Goal: Task Accomplishment & Management: Use online tool/utility

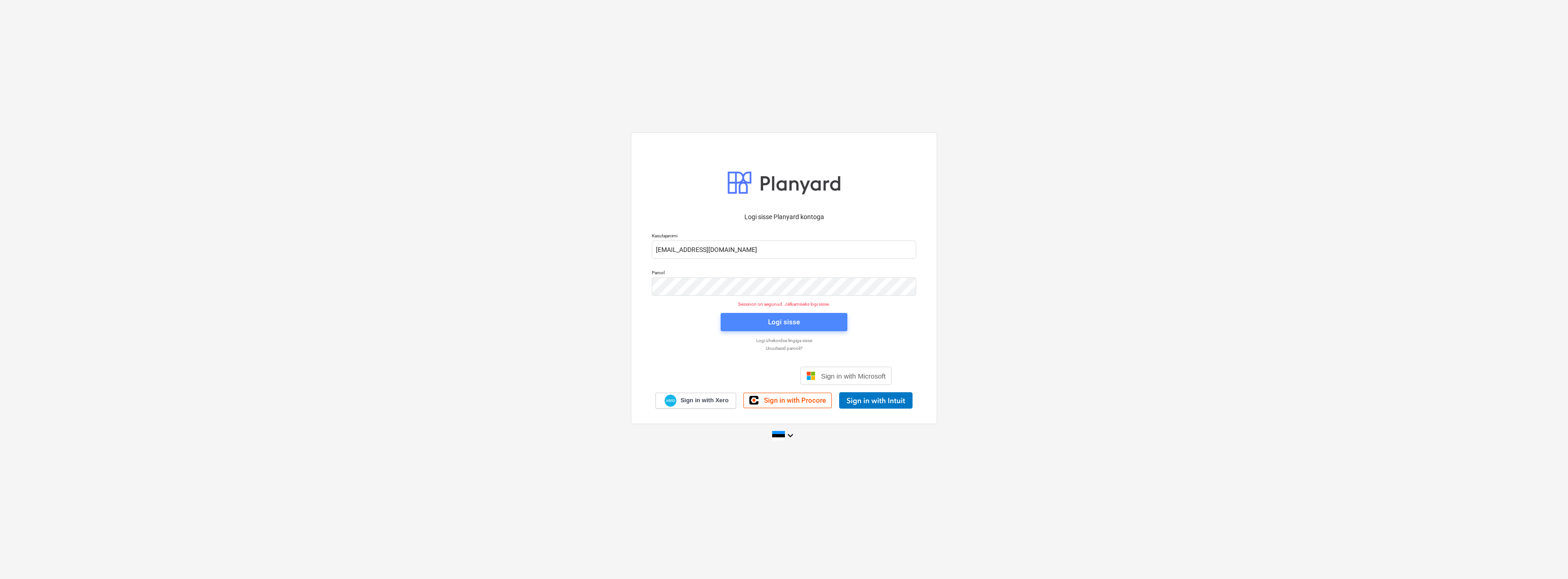
click at [806, 325] on span "Logi sisse" at bounding box center [783, 322] width 105 height 12
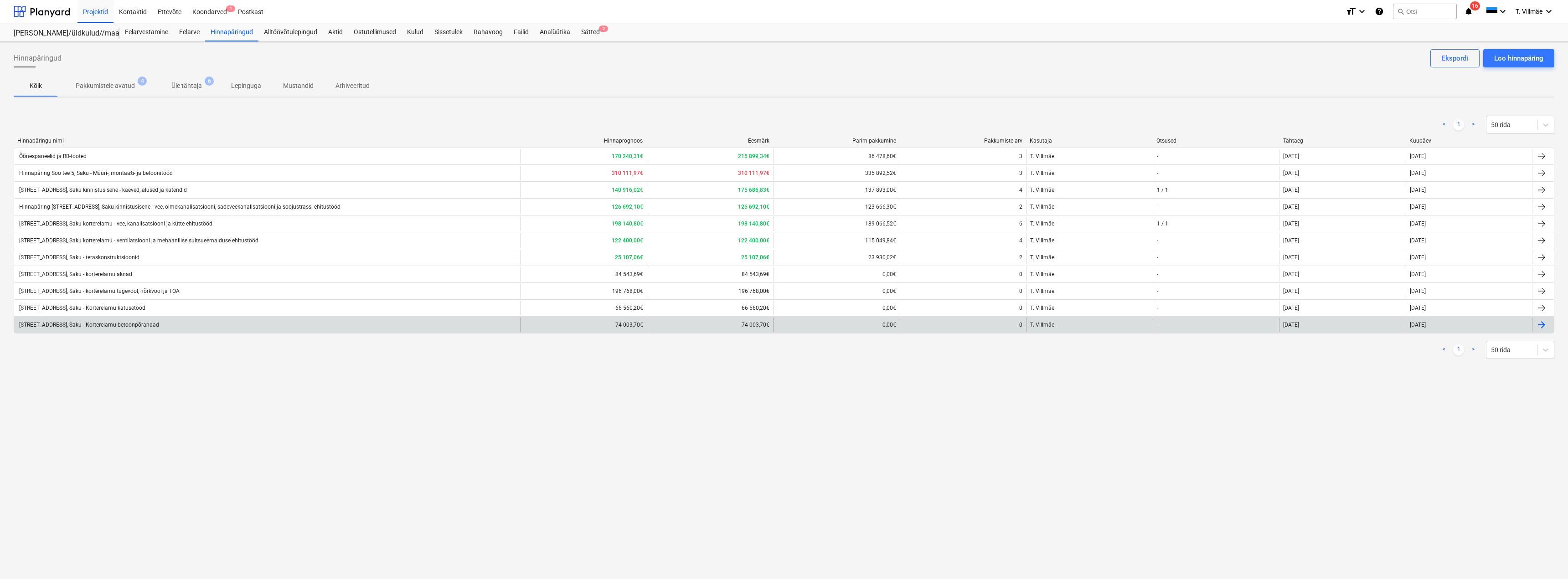
click at [113, 329] on div "[STREET_ADDRESS], Saku - Korterelamu betoonpõrandad" at bounding box center [267, 324] width 506 height 15
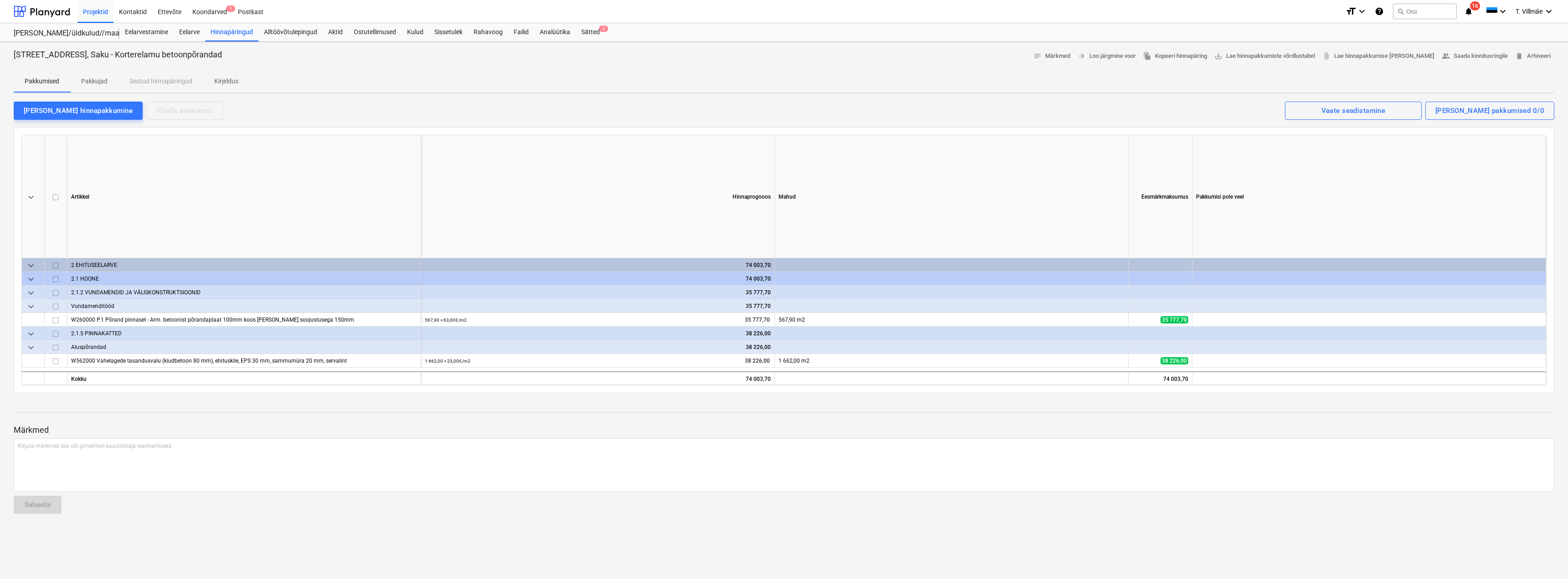
click at [93, 79] on p "Pakkujad" at bounding box center [94, 81] width 27 height 10
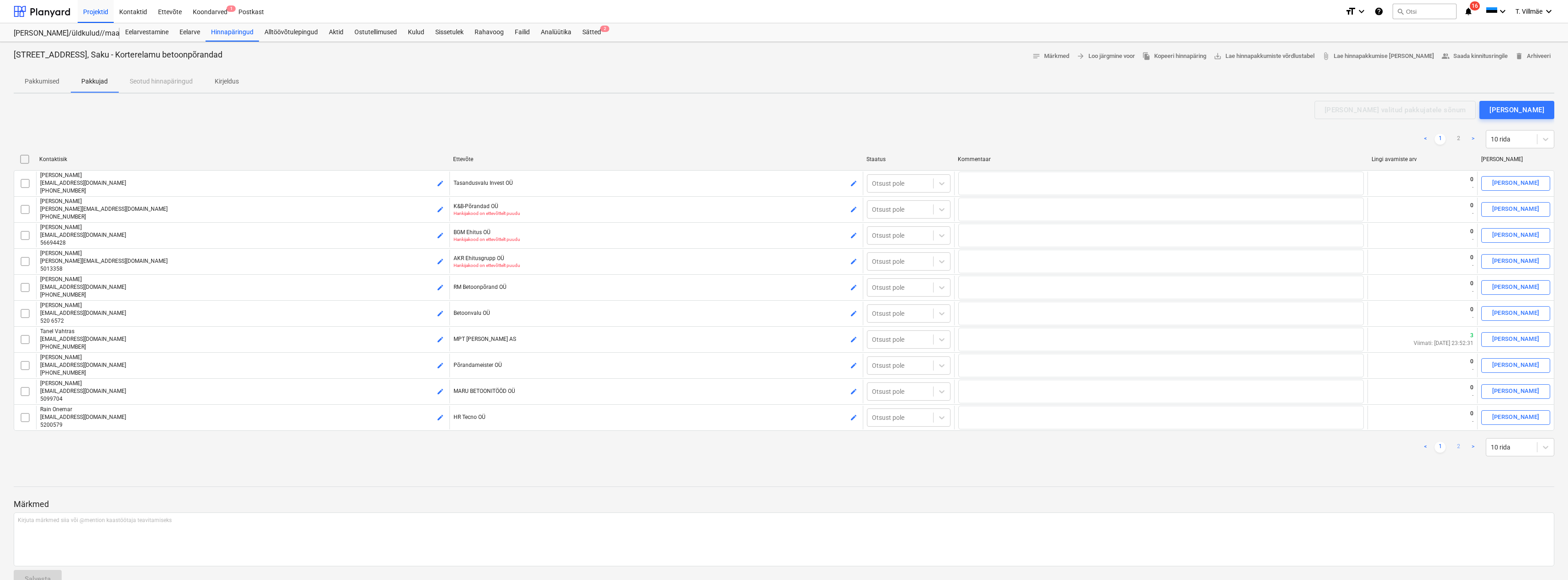
click at [1456, 447] on link "2" at bounding box center [1458, 447] width 11 height 11
checkbox input "false"
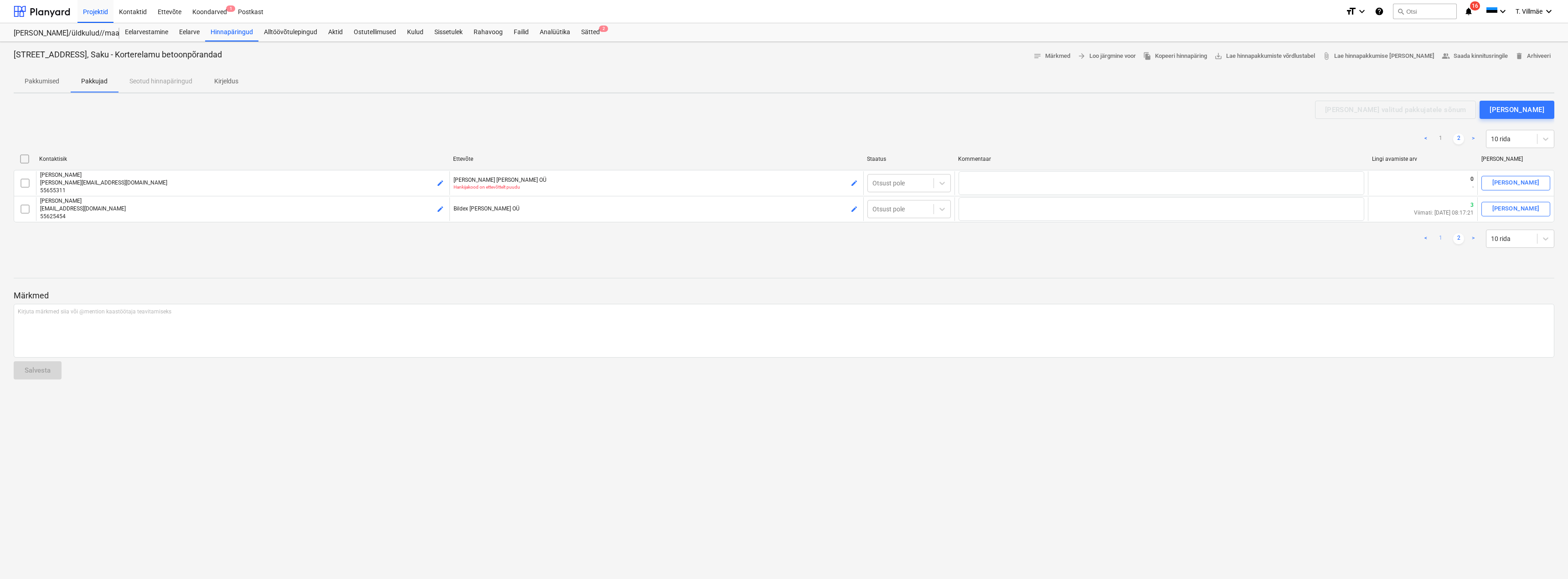
click at [1444, 241] on link "1" at bounding box center [1440, 238] width 11 height 11
checkbox input "false"
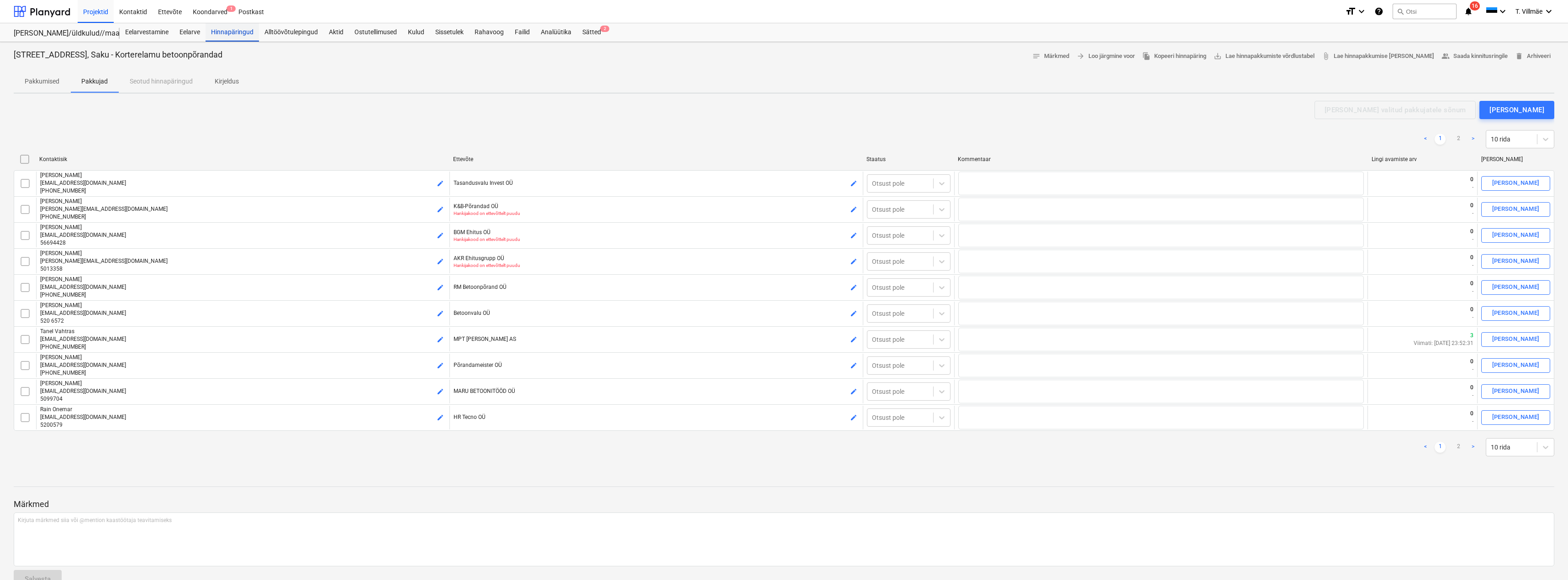
click at [240, 34] on div "Hinnapäringud" at bounding box center [232, 32] width 53 height 18
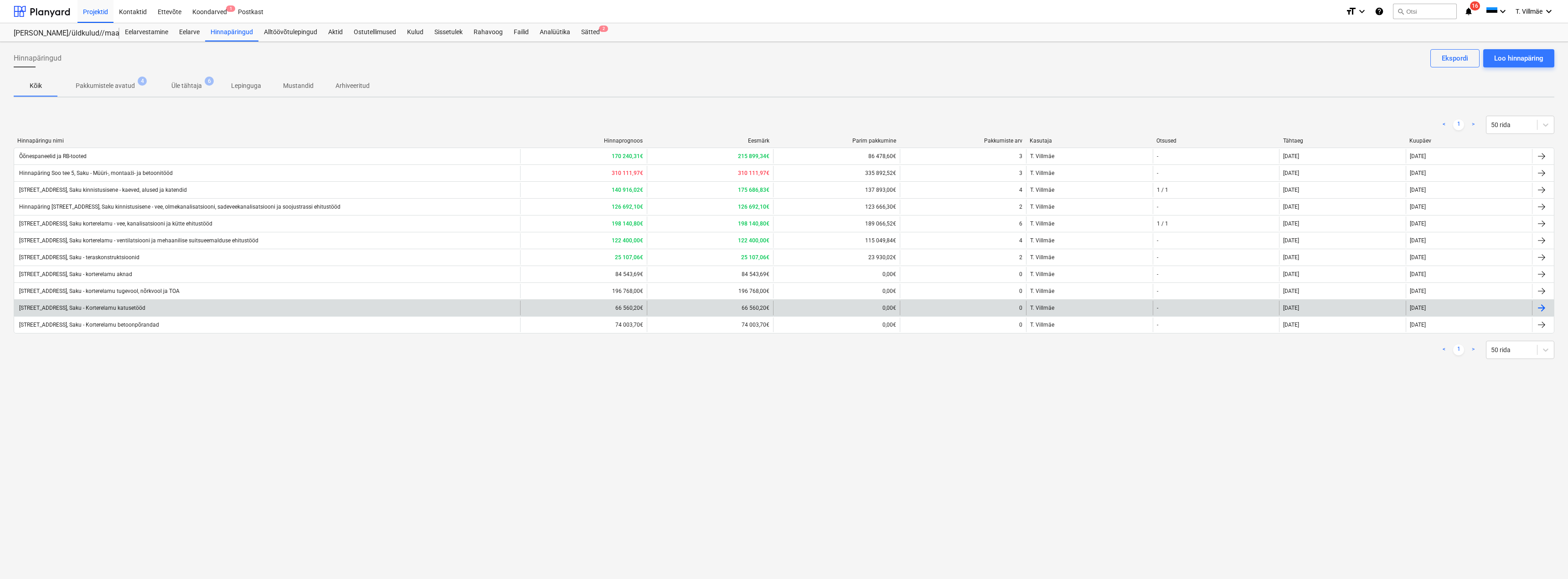
click at [129, 307] on div "[STREET_ADDRESS], Saku - Korterelamu katusetööd" at bounding box center [81, 308] width 127 height 6
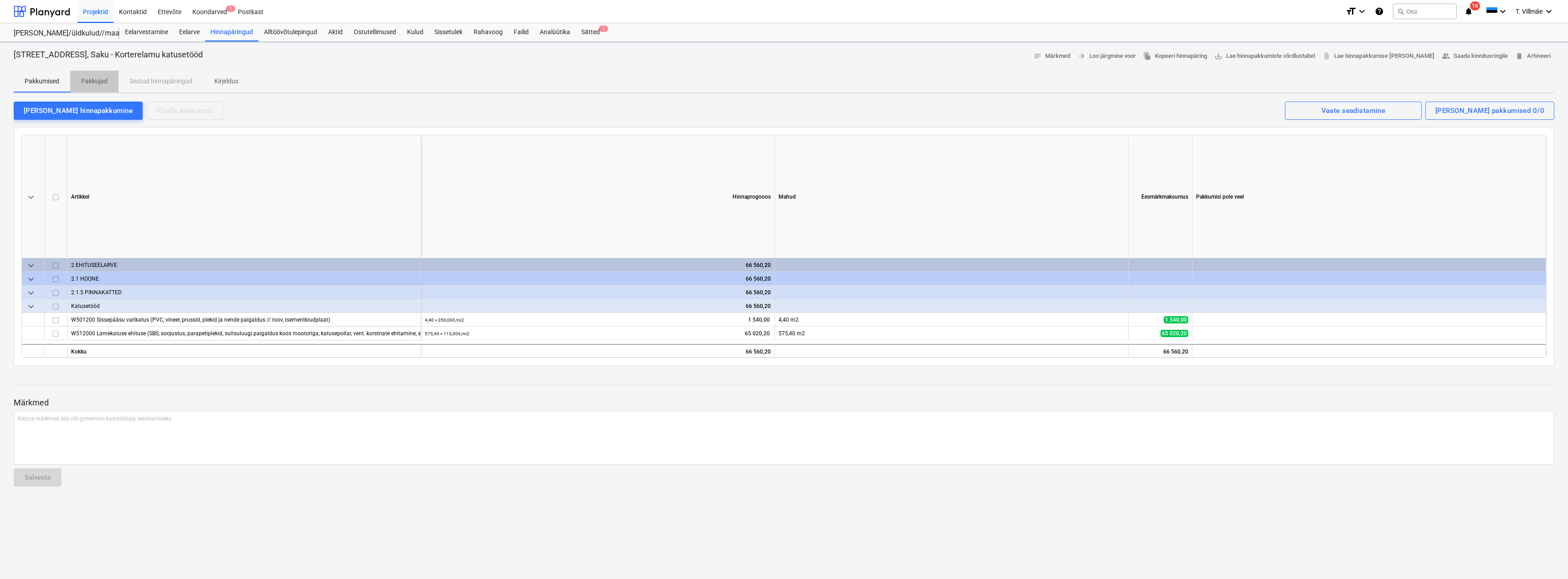
click at [93, 80] on p "Pakkujad" at bounding box center [94, 81] width 27 height 10
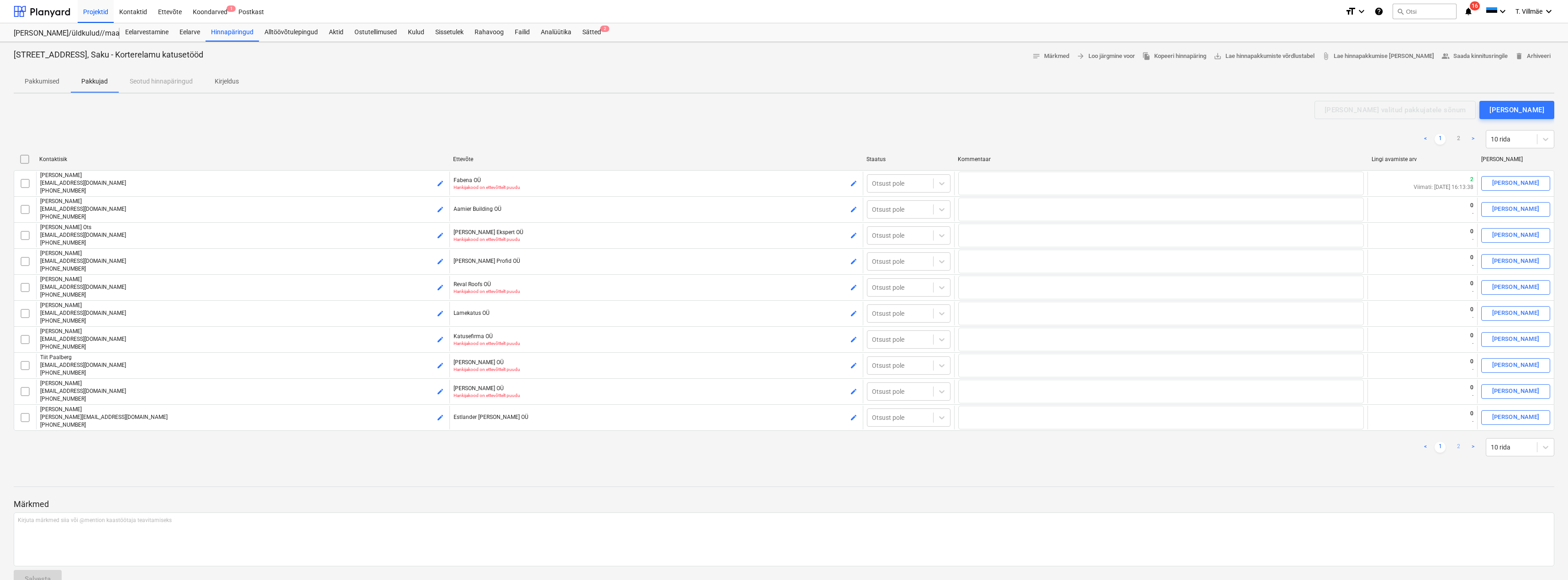
click at [1459, 443] on link "2" at bounding box center [1458, 447] width 11 height 11
checkbox input "false"
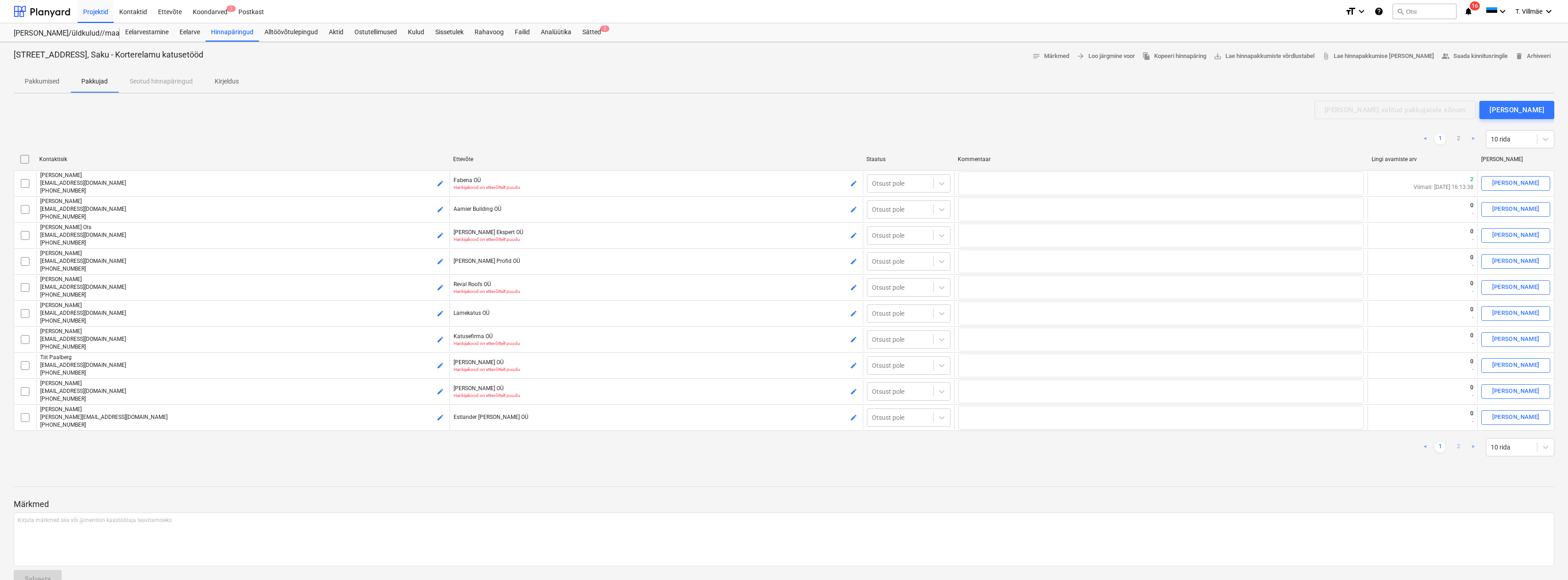
checkbox input "false"
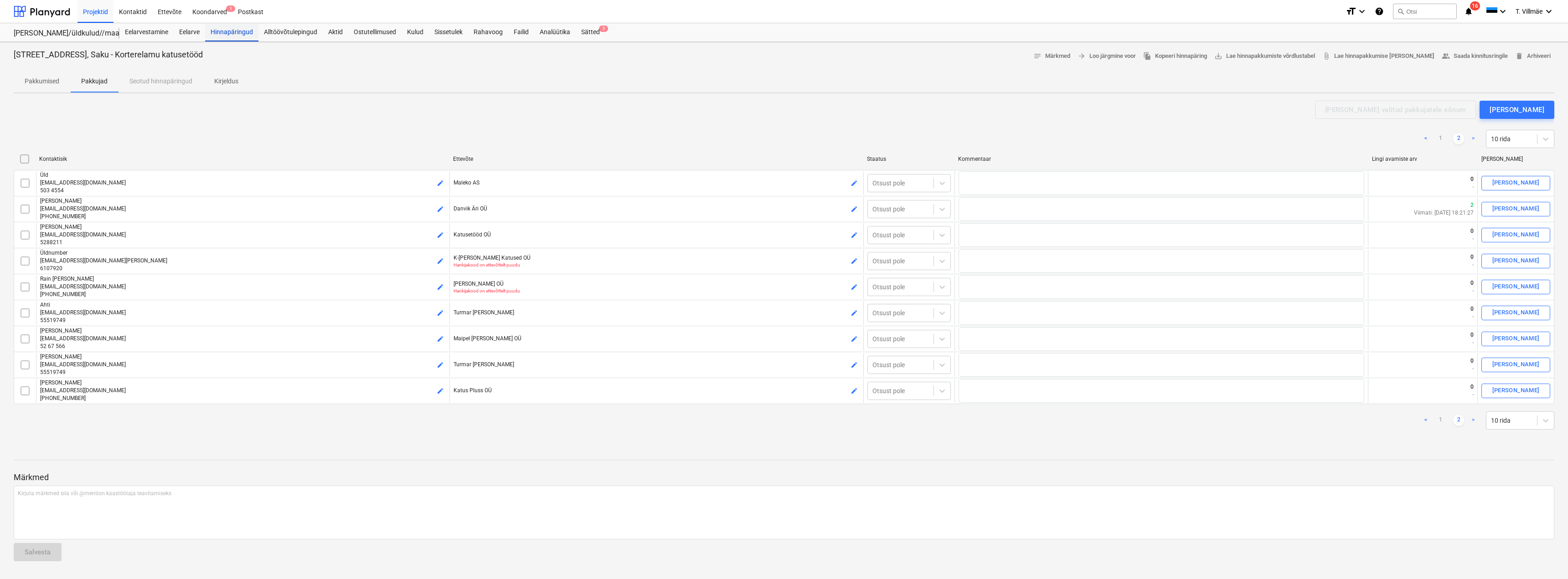
click at [230, 34] on div "Hinnapäringud" at bounding box center [232, 32] width 53 height 18
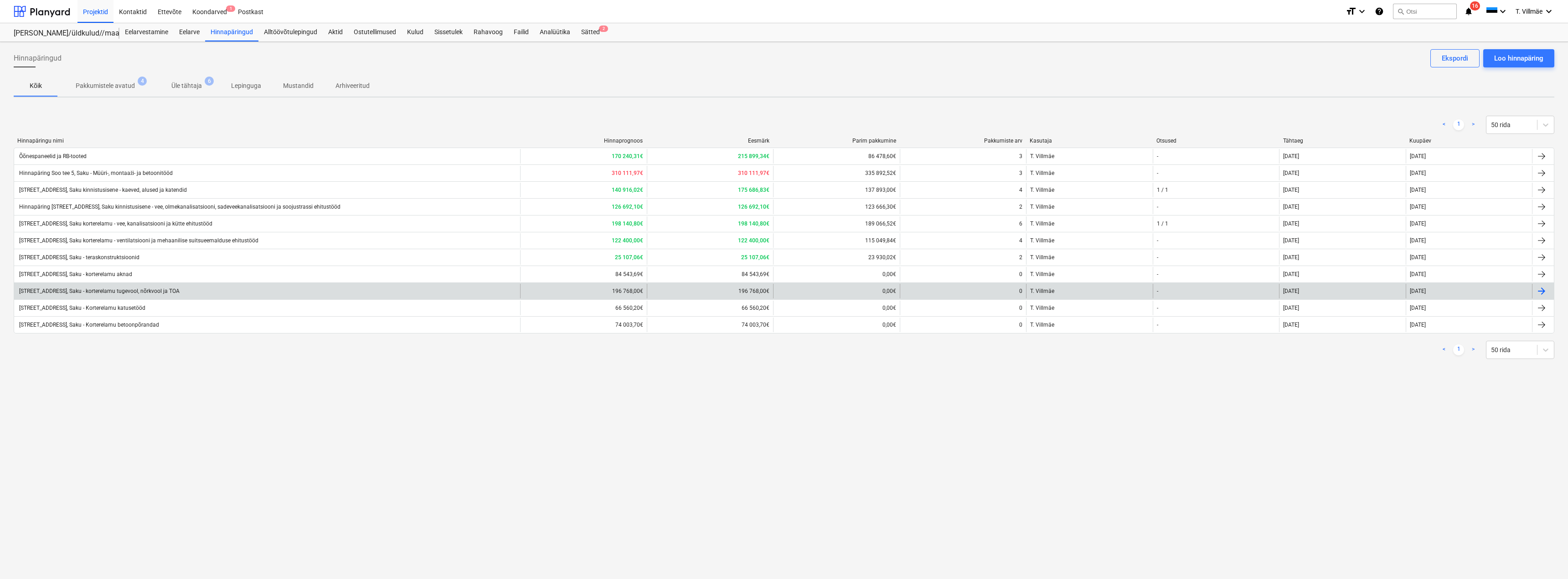
click at [129, 292] on div "[STREET_ADDRESS], Saku - korterelamu tugevool, nõrkvool ja TOA" at bounding box center [98, 291] width 162 height 6
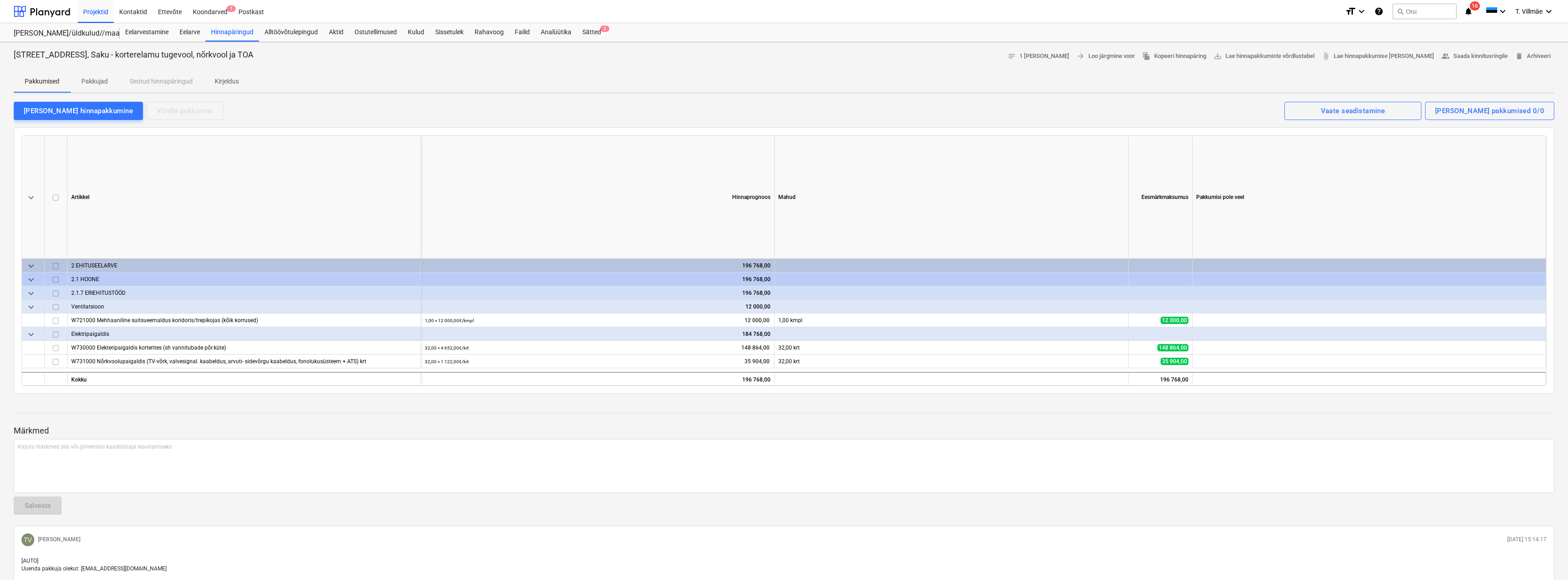
click at [99, 79] on p "Pakkujad" at bounding box center [95, 81] width 27 height 10
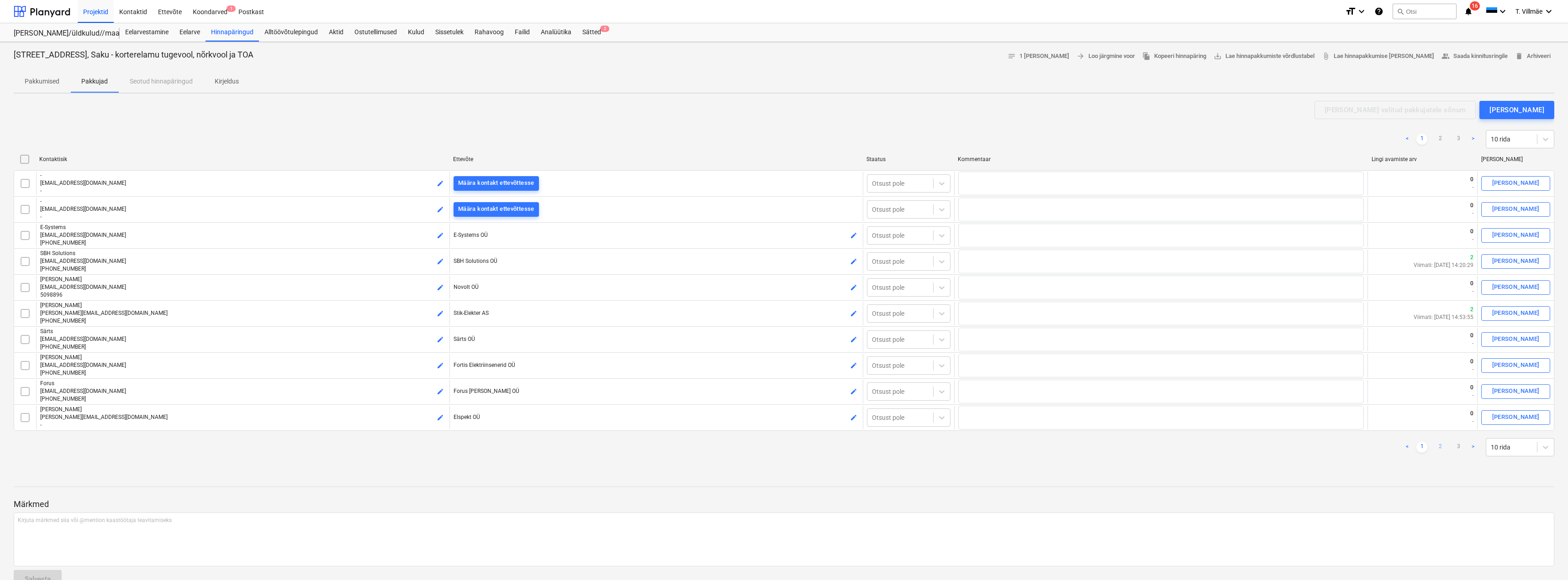
click at [1443, 446] on link "2" at bounding box center [1440, 447] width 11 height 11
checkbox input "false"
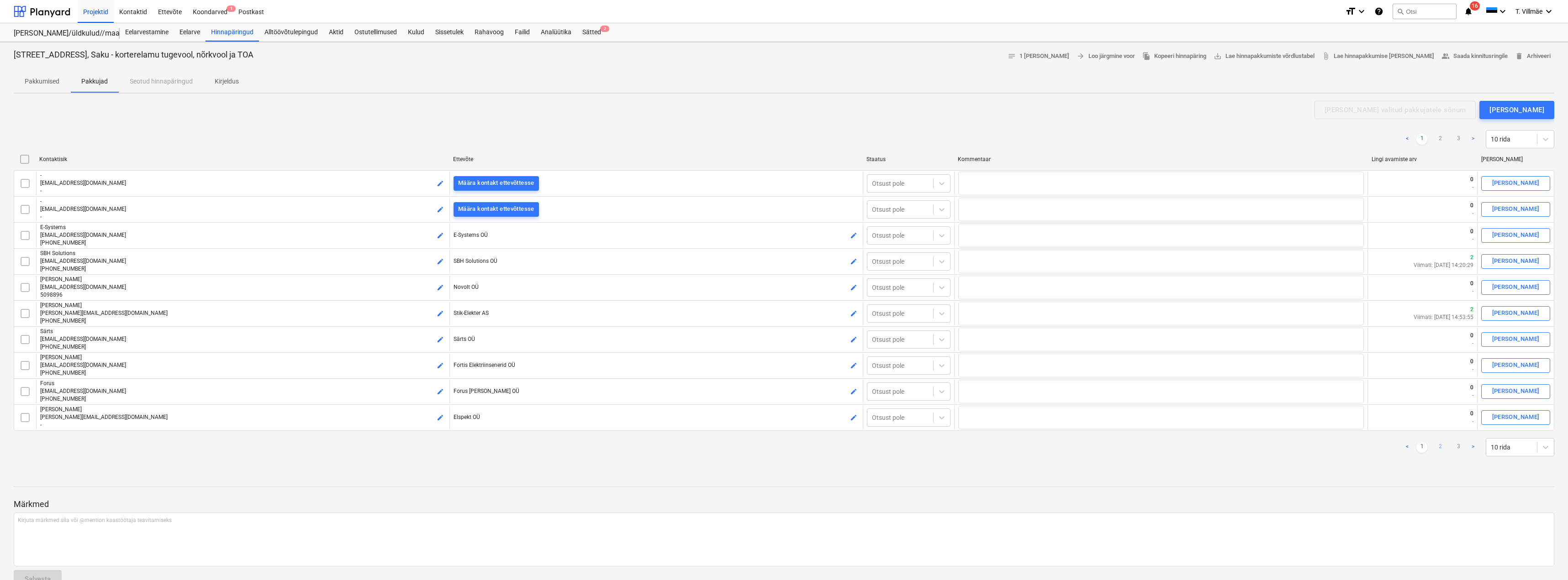
checkbox input "false"
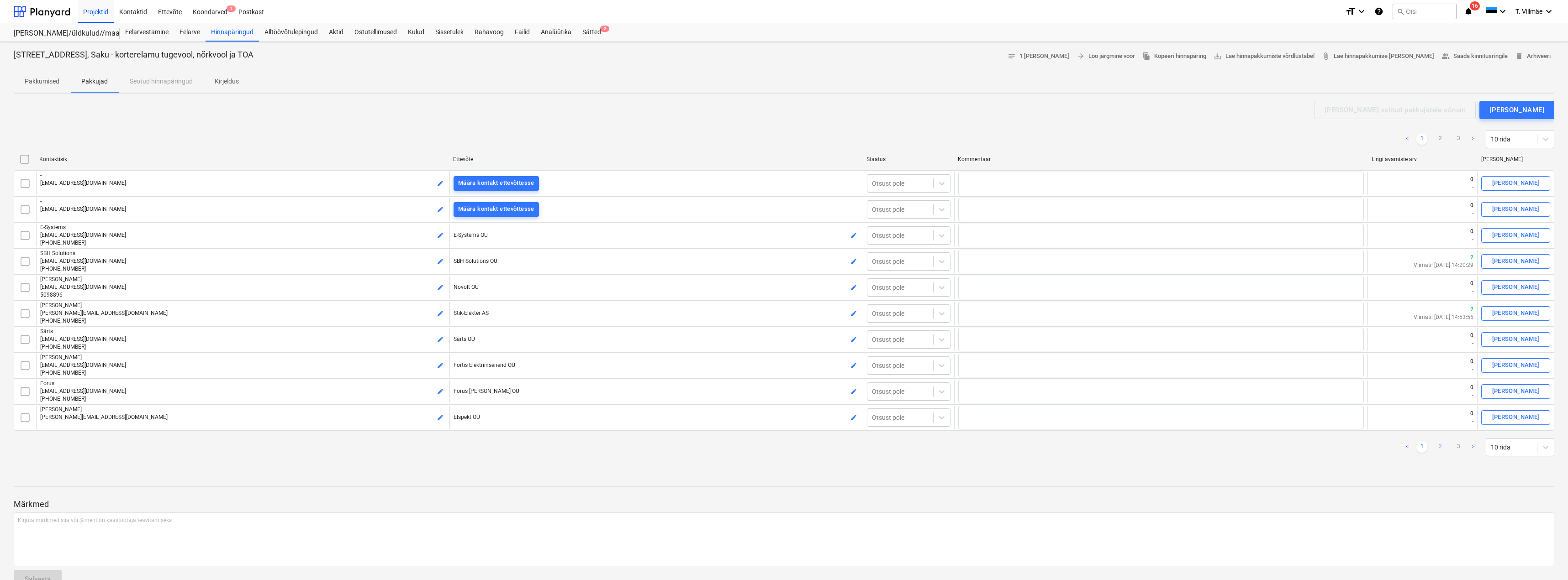
checkbox input "false"
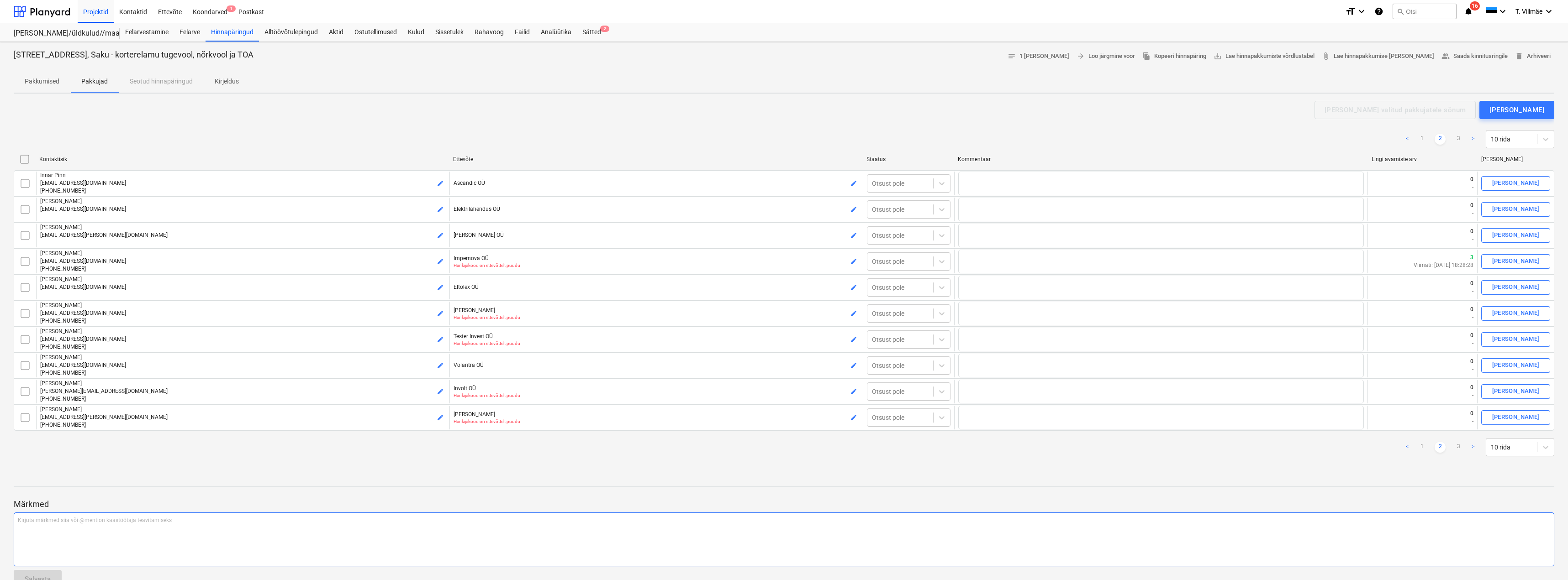
click at [1460, 449] on link "3" at bounding box center [1458, 447] width 11 height 11
type textarea "x"
checkbox input "false"
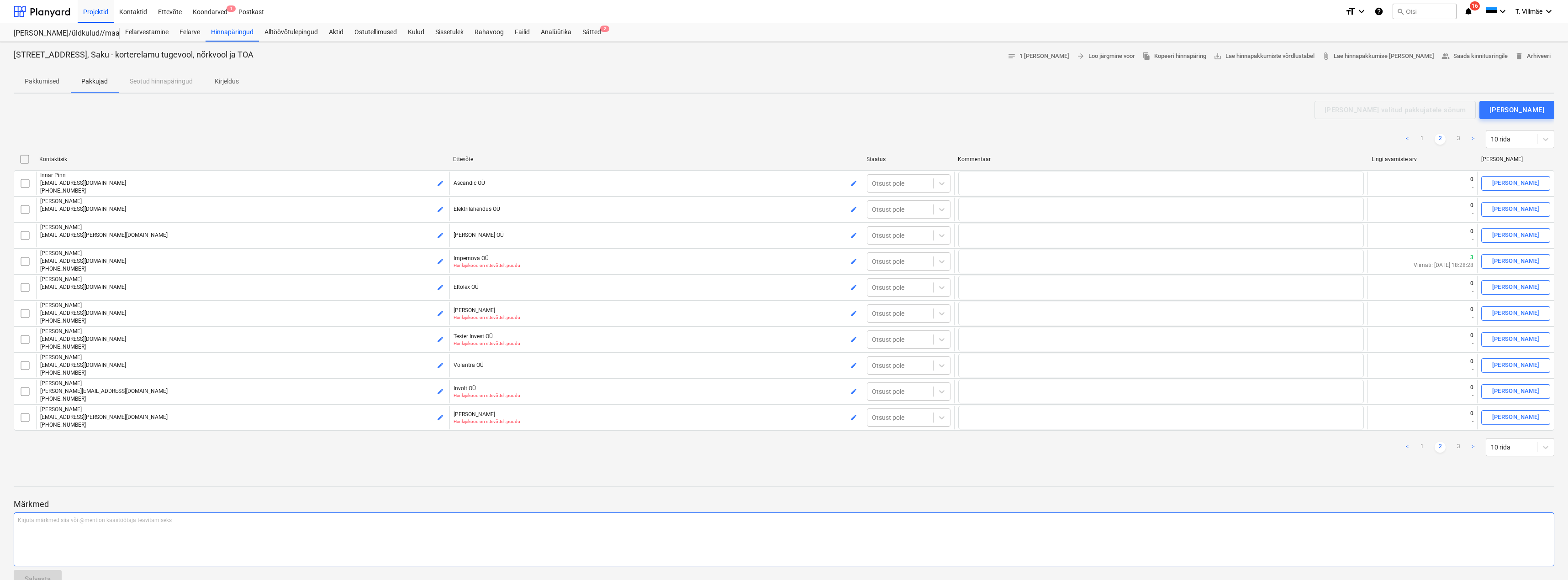
checkbox input "false"
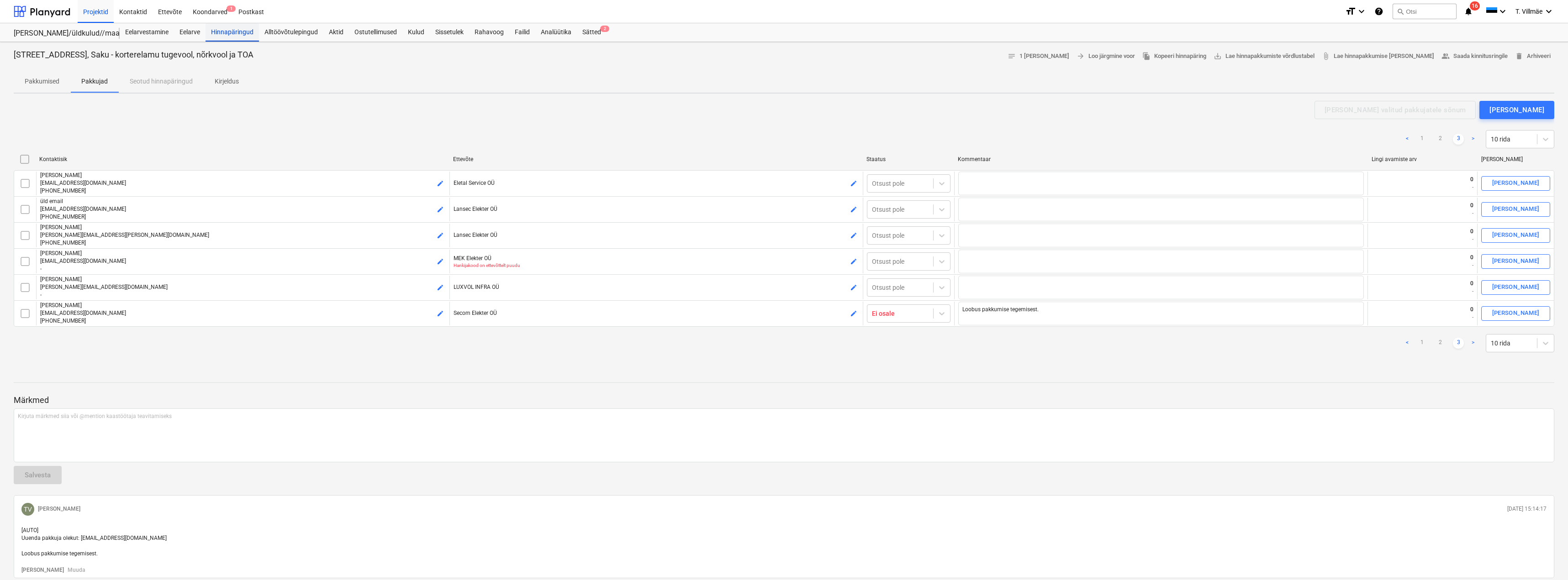
click at [216, 35] on div "Hinnapäringud" at bounding box center [232, 32] width 53 height 18
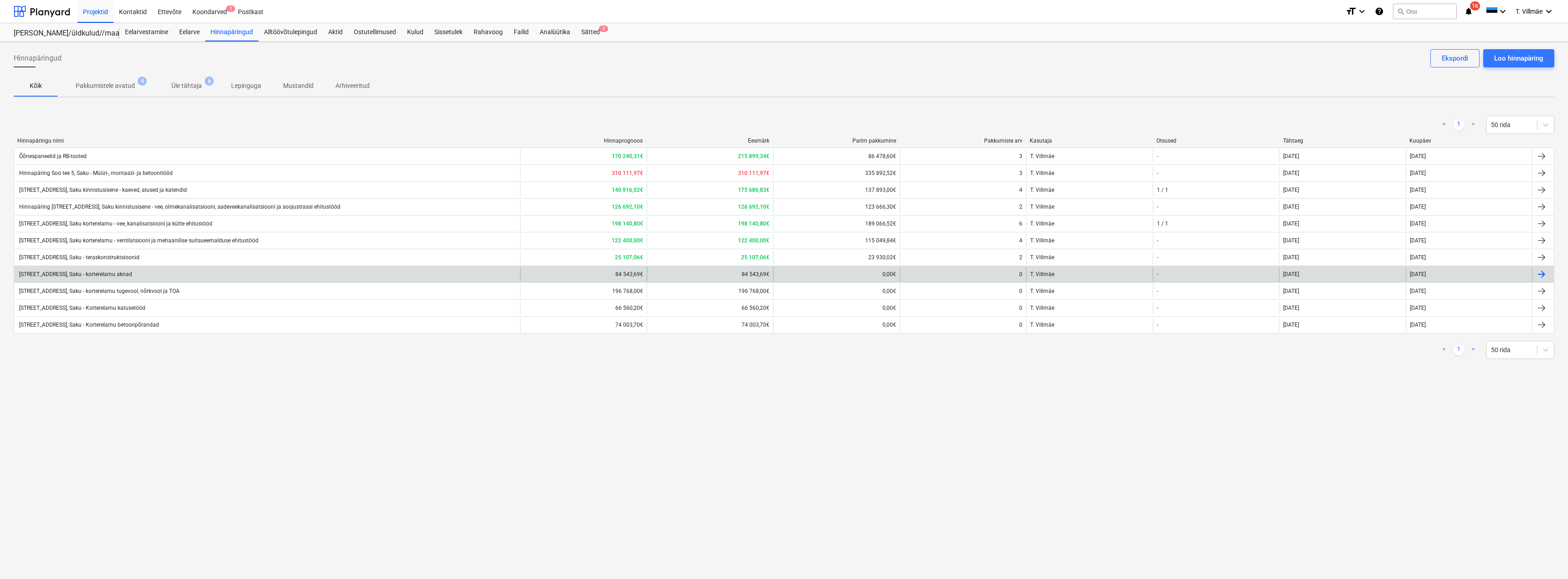
click at [101, 275] on div "[STREET_ADDRESS], Saku - korterelamu aknad" at bounding box center [75, 274] width 115 height 6
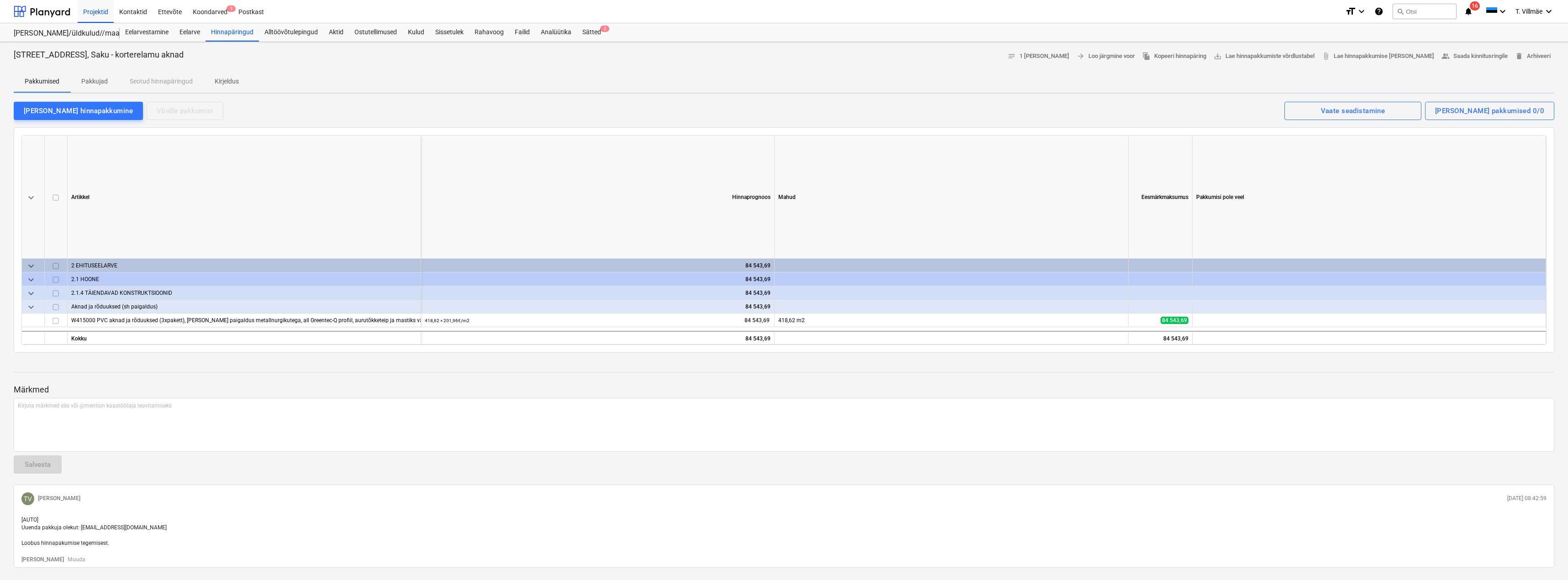
click at [95, 82] on p "Pakkujad" at bounding box center [95, 81] width 27 height 10
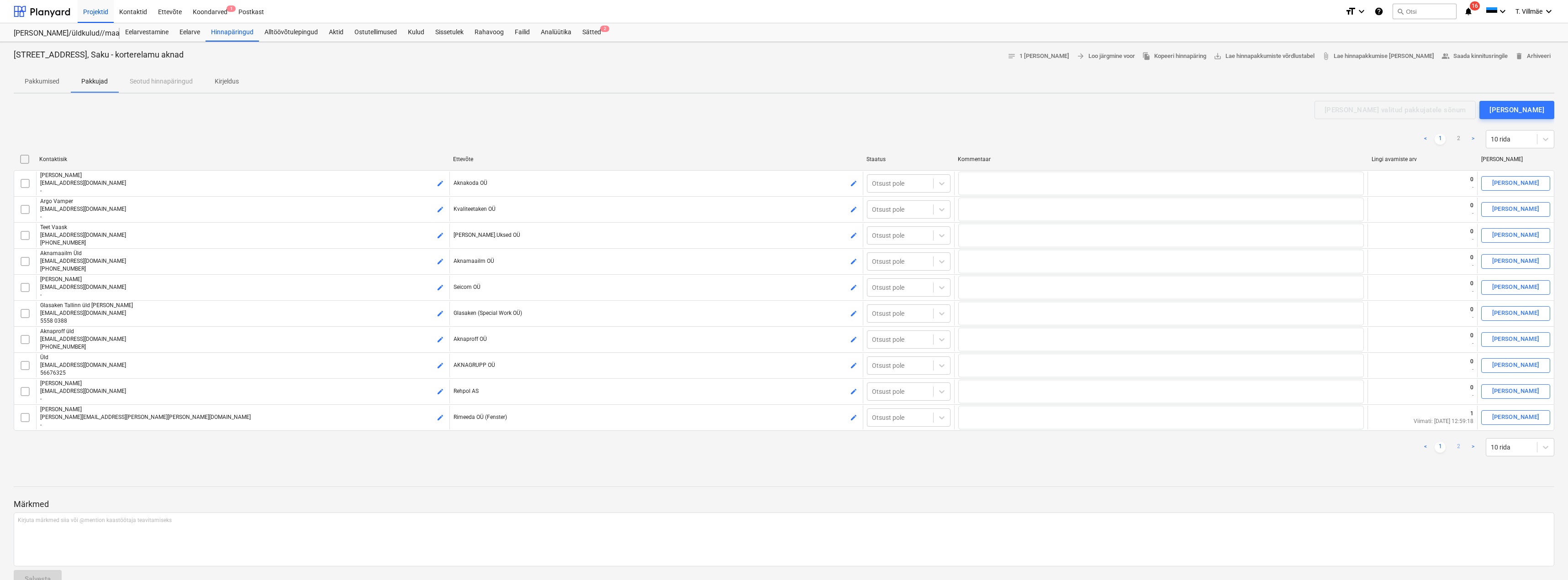
click at [1457, 445] on link "2" at bounding box center [1458, 447] width 11 height 11
type textarea "x"
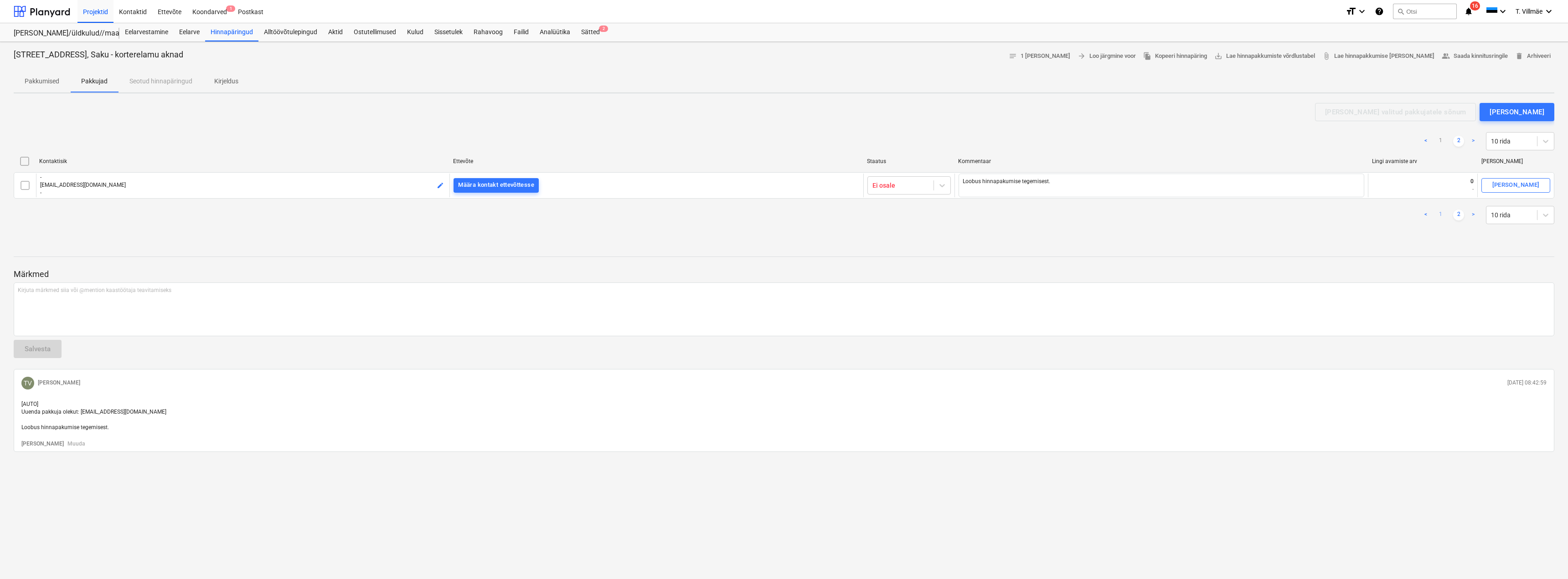
click at [1439, 213] on link "1" at bounding box center [1440, 215] width 11 height 11
checkbox input "false"
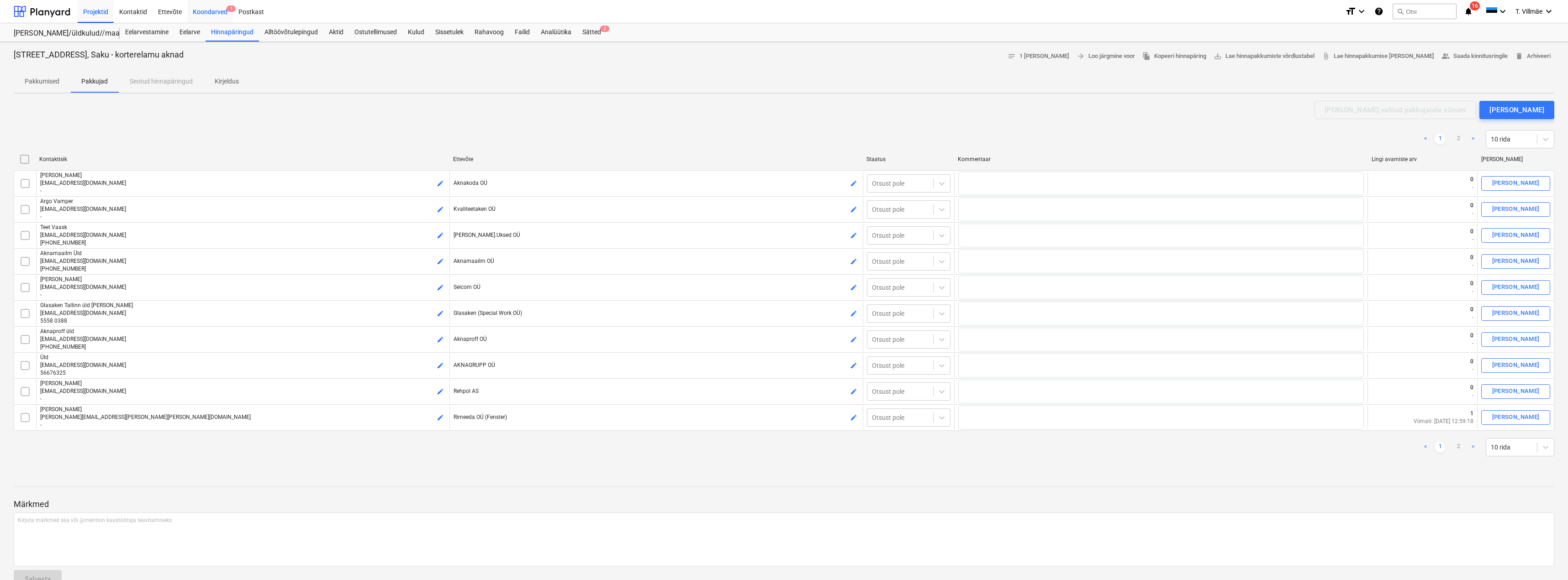
click at [199, 9] on div "Koondarved 1" at bounding box center [210, 11] width 46 height 23
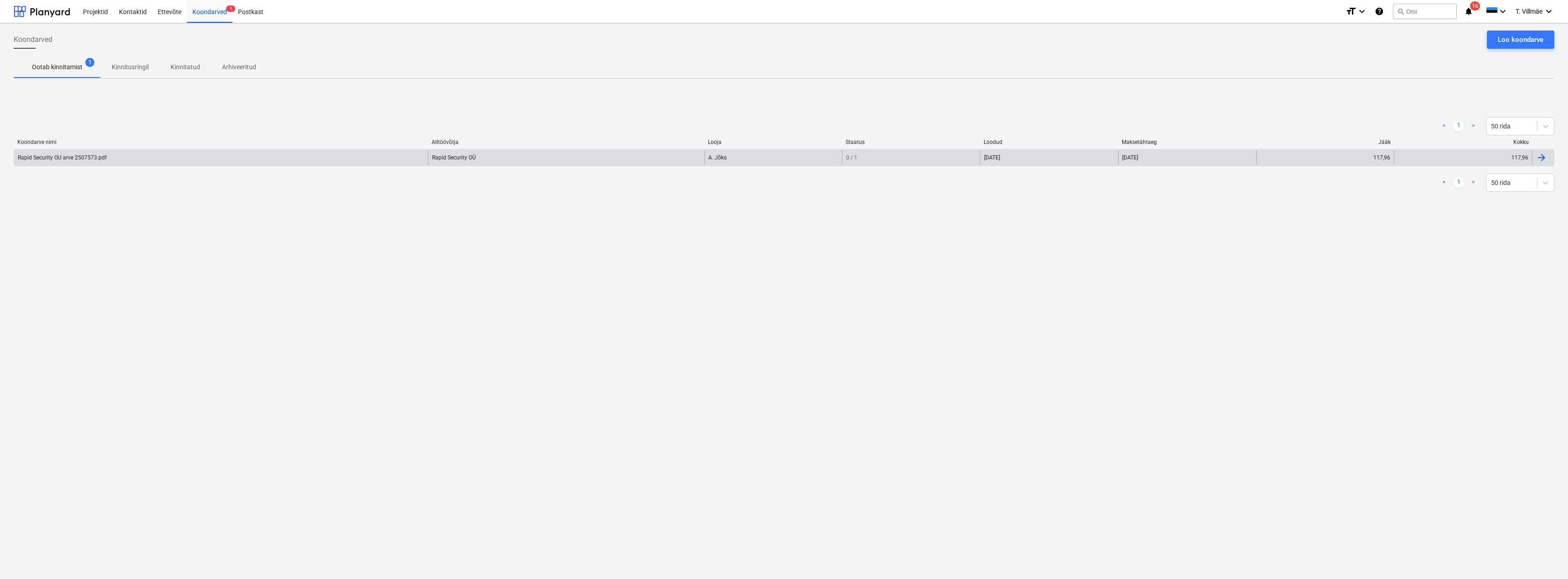
click at [78, 159] on div "Rapid Security OU arve 2507573.pdf" at bounding box center [62, 158] width 89 height 6
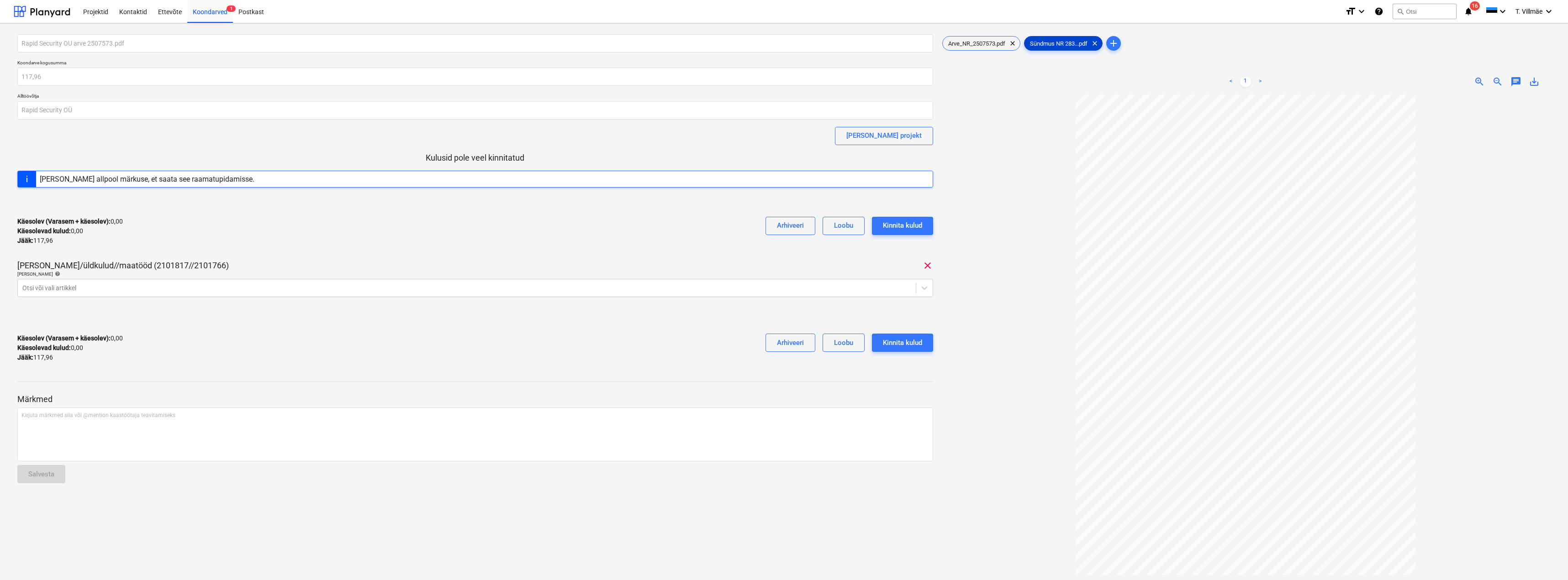
click at [1044, 44] on span "Sündmus NR 283...pdf" at bounding box center [1059, 43] width 69 height 7
click at [988, 43] on span "Arve_NR_2507573.pdf" at bounding box center [977, 43] width 68 height 7
click at [1041, 44] on span "Sündmus NR 283...pdf" at bounding box center [1059, 43] width 69 height 7
click at [977, 45] on span "Arve_NR_2507573.pdf" at bounding box center [977, 43] width 68 height 7
click at [925, 287] on icon at bounding box center [925, 288] width 9 height 9
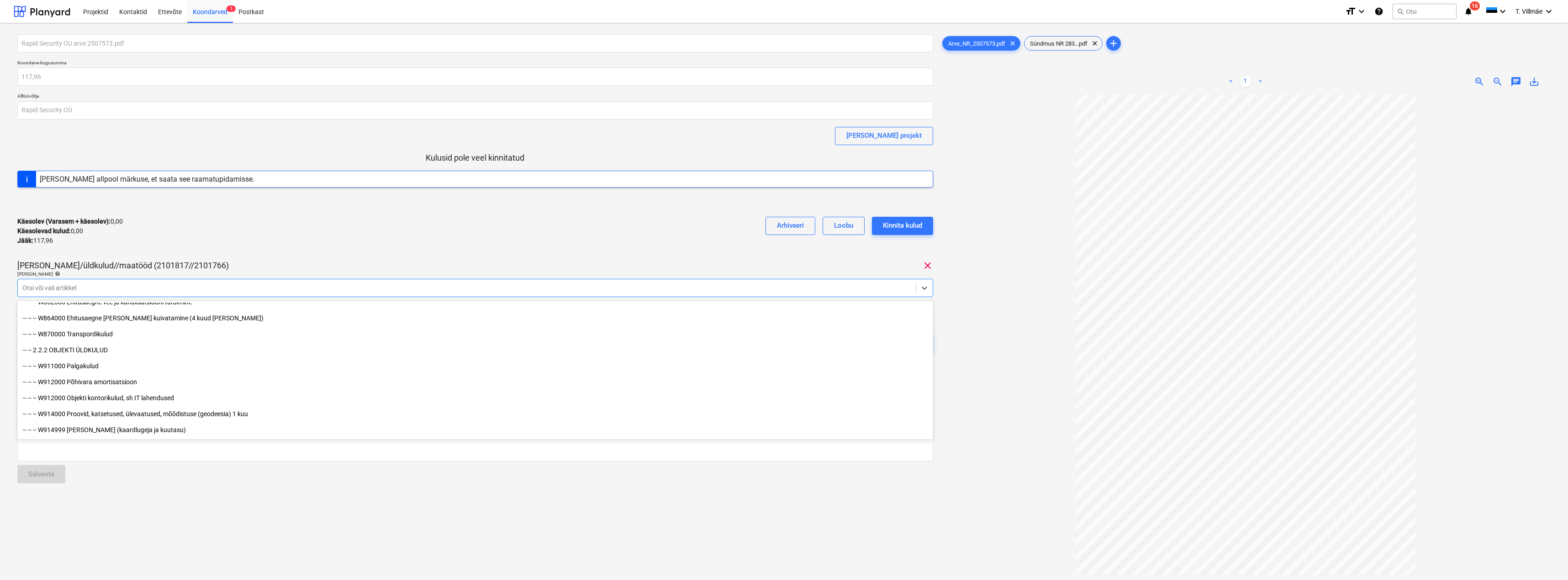
scroll to position [5000, 0]
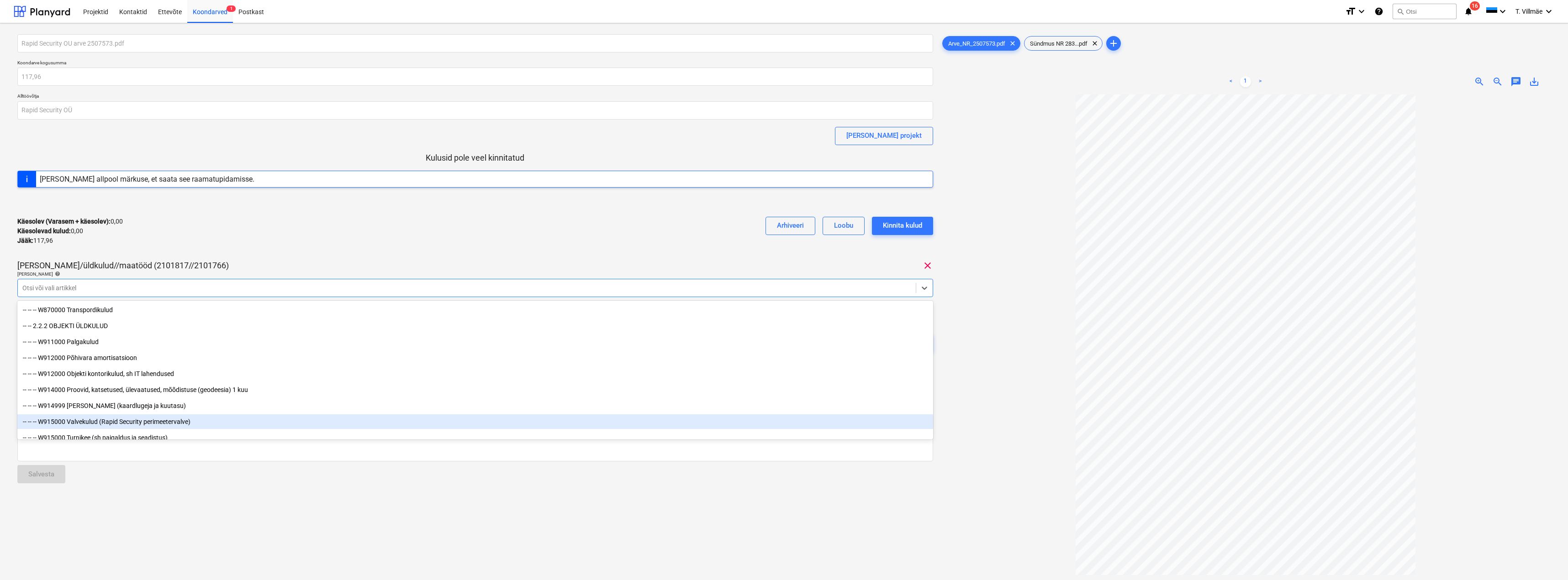
click at [115, 424] on div "-- -- -- W915000 Valvekulud (Rapid Security perimeetervalve)" at bounding box center [475, 421] width 916 height 15
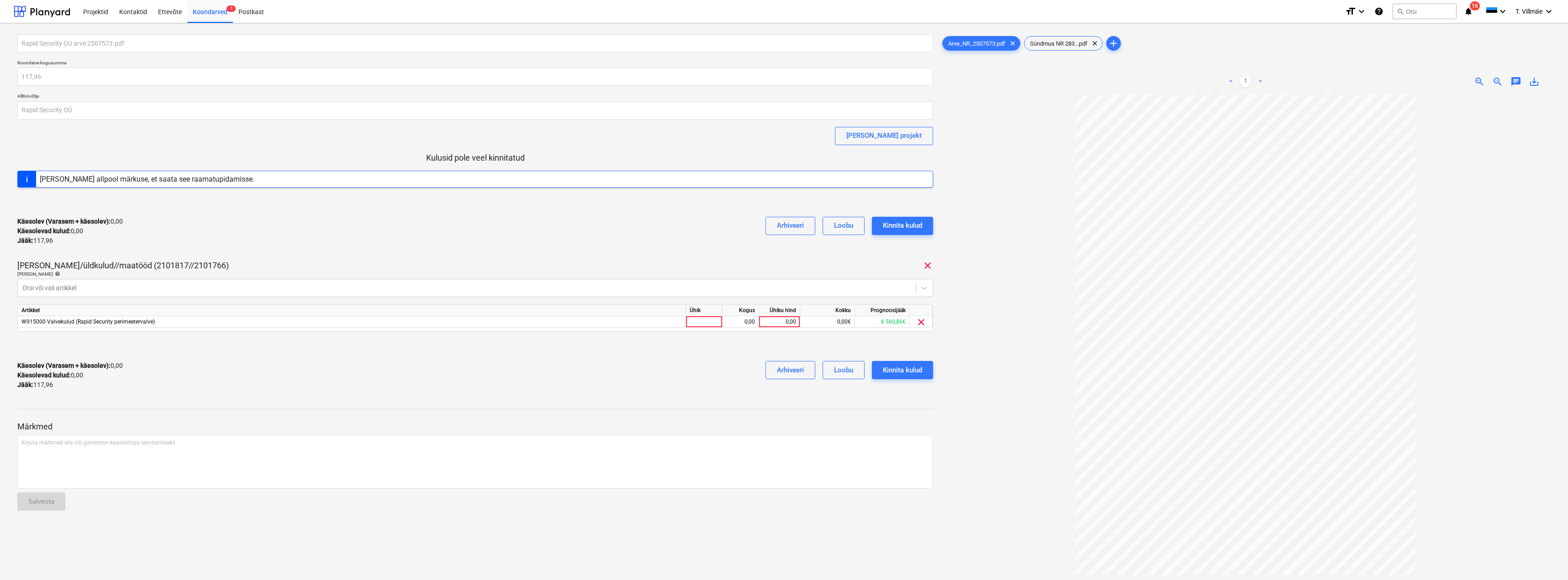
click at [471, 548] on div "Rapid Security OU arve 2507573.pdf Koondarve kogusumma 117,96 Alltöövõtja Rapid…" at bounding box center [476, 341] width 923 height 622
click at [707, 323] on div at bounding box center [704, 322] width 37 height 11
type input "kmpl"
click at [744, 321] on div "0,00" at bounding box center [740, 322] width 29 height 11
type input "1"
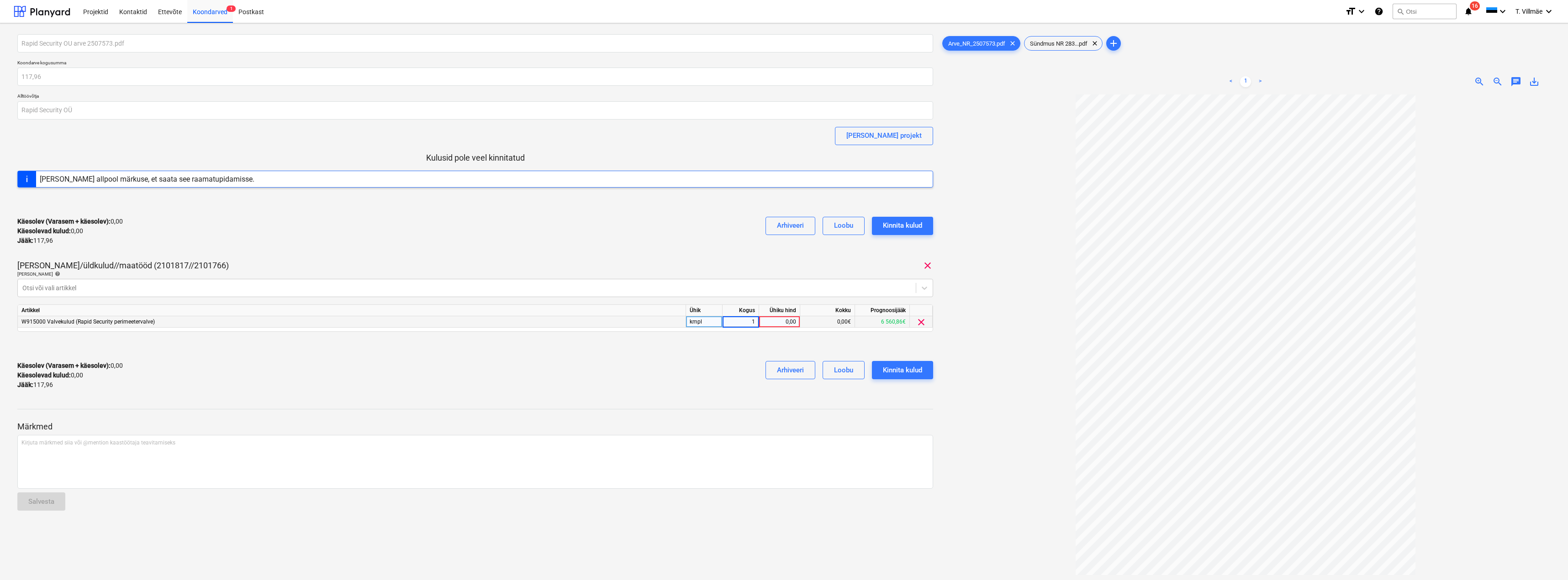
click at [792, 323] on div "0,00" at bounding box center [779, 322] width 34 height 11
type input "117,96"
click at [617, 367] on div "Käesolev (Varasem + käesolev) : 0,00 Käesolevad kulud : 0,00 Jääk : 117,96 Arhi…" at bounding box center [475, 375] width 916 height 43
click at [925, 373] on button "Kinnita kulud" at bounding box center [902, 370] width 61 height 18
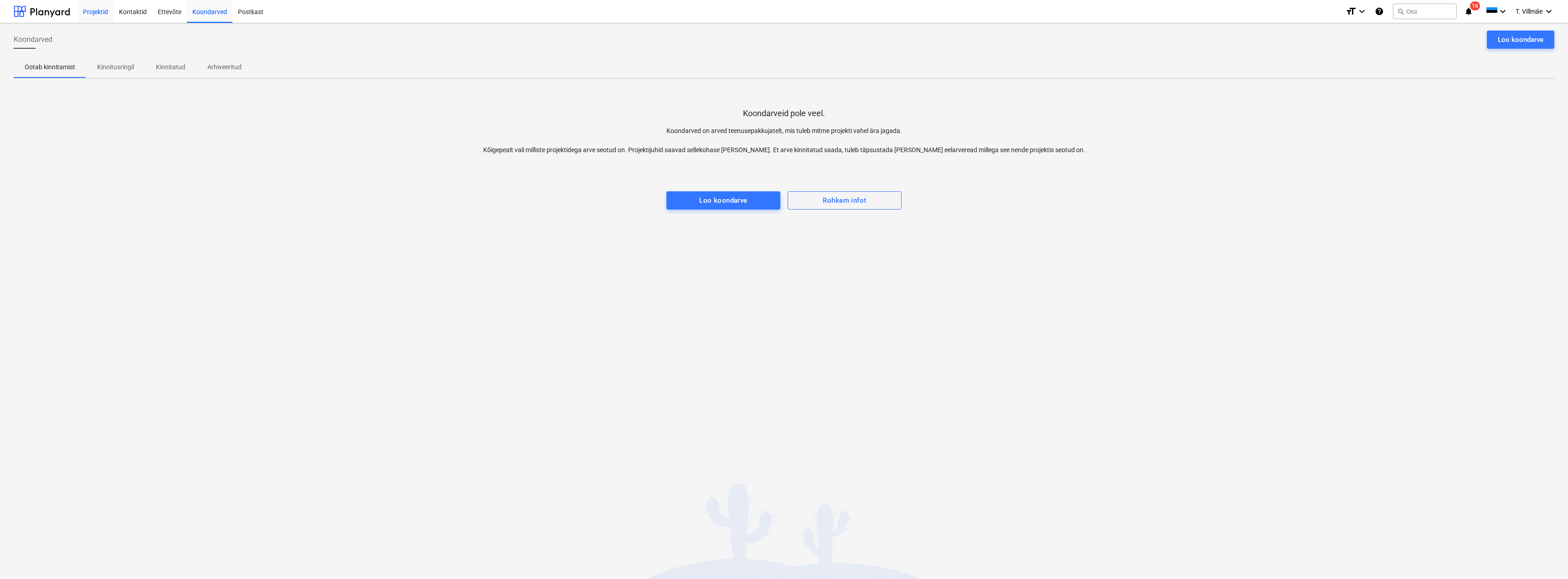
click at [93, 9] on div "Projektid" at bounding box center [95, 11] width 36 height 23
